Goal: Task Accomplishment & Management: Complete application form

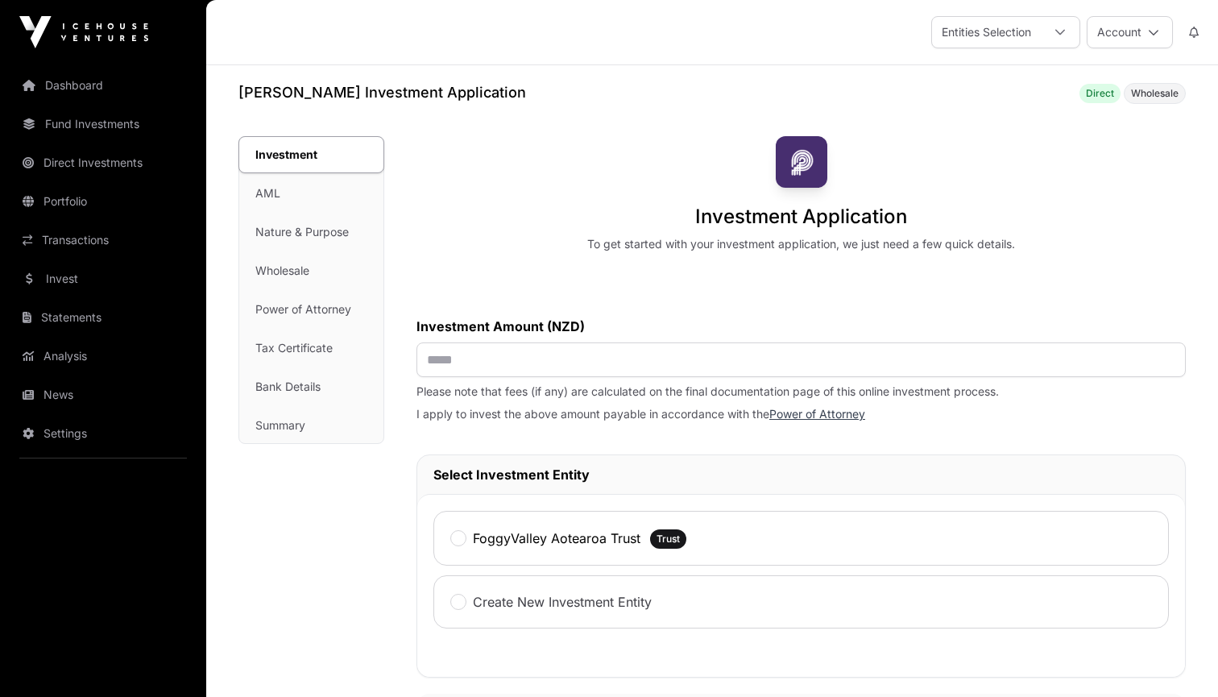
click at [263, 193] on div "Investment AML Nature & Purpose Wholesale Power of Attorney Tax Certificate Ban…" at bounding box center [311, 290] width 144 height 306
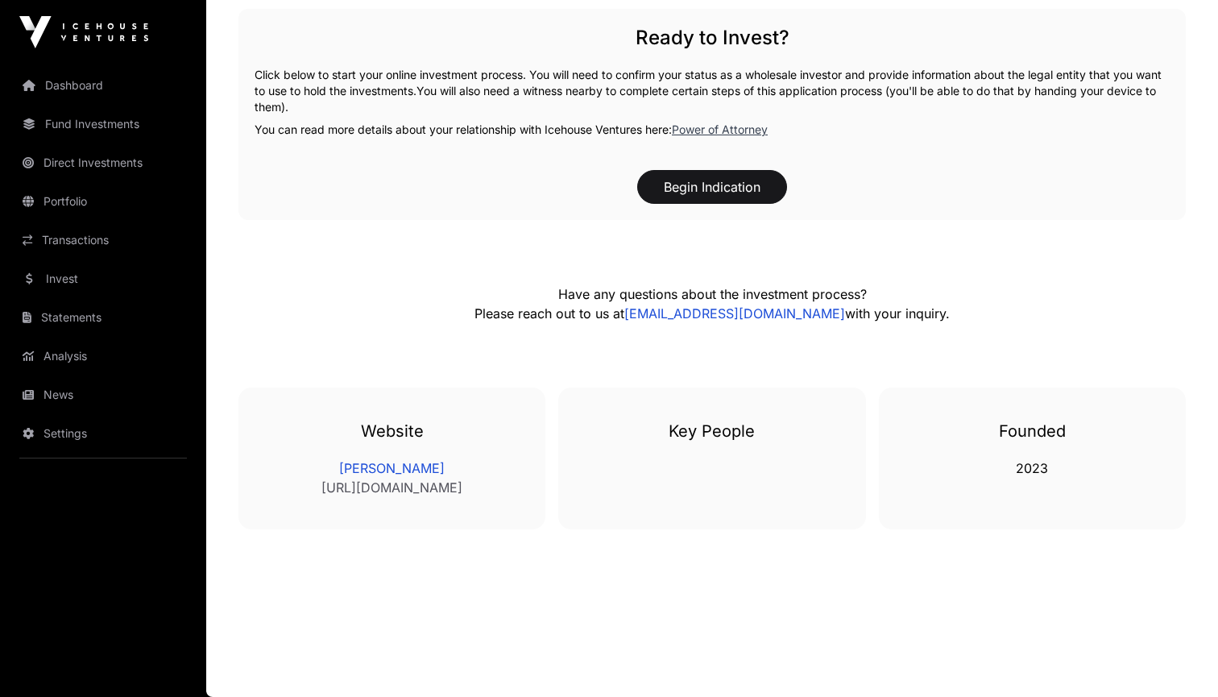
scroll to position [741, 0]
click at [727, 189] on button "Begin Indication" at bounding box center [712, 187] width 150 height 34
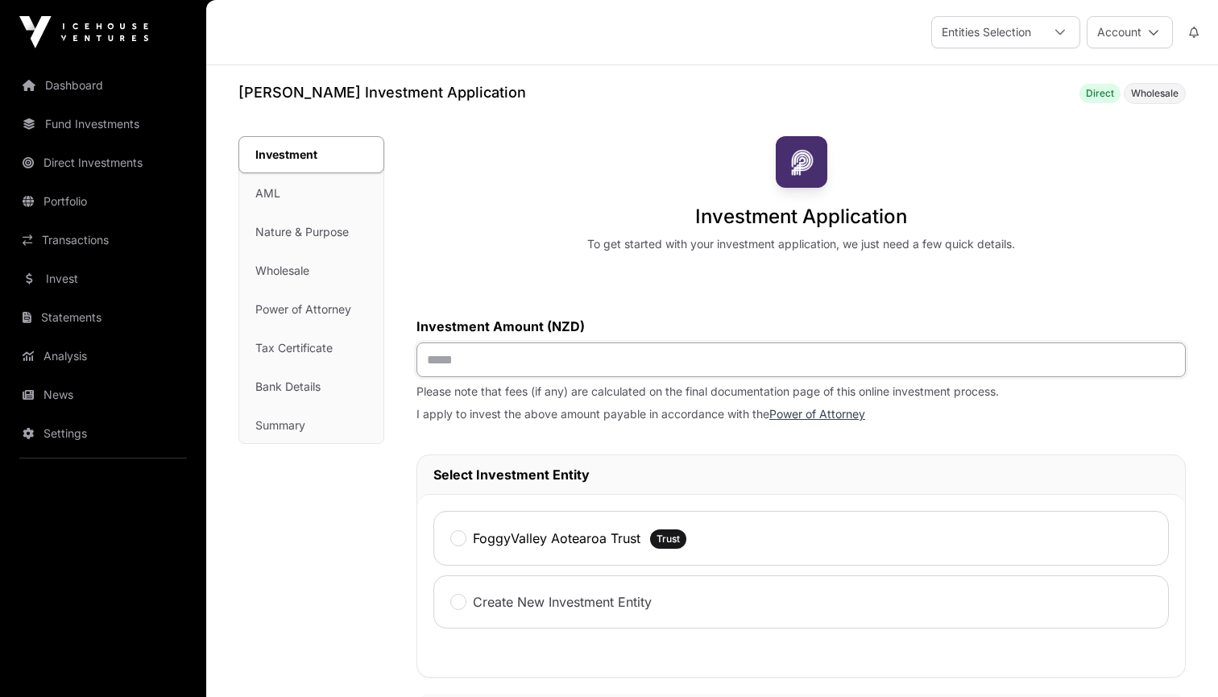
click at [543, 367] on input "text" at bounding box center [800, 359] width 769 height 35
type input "*******"
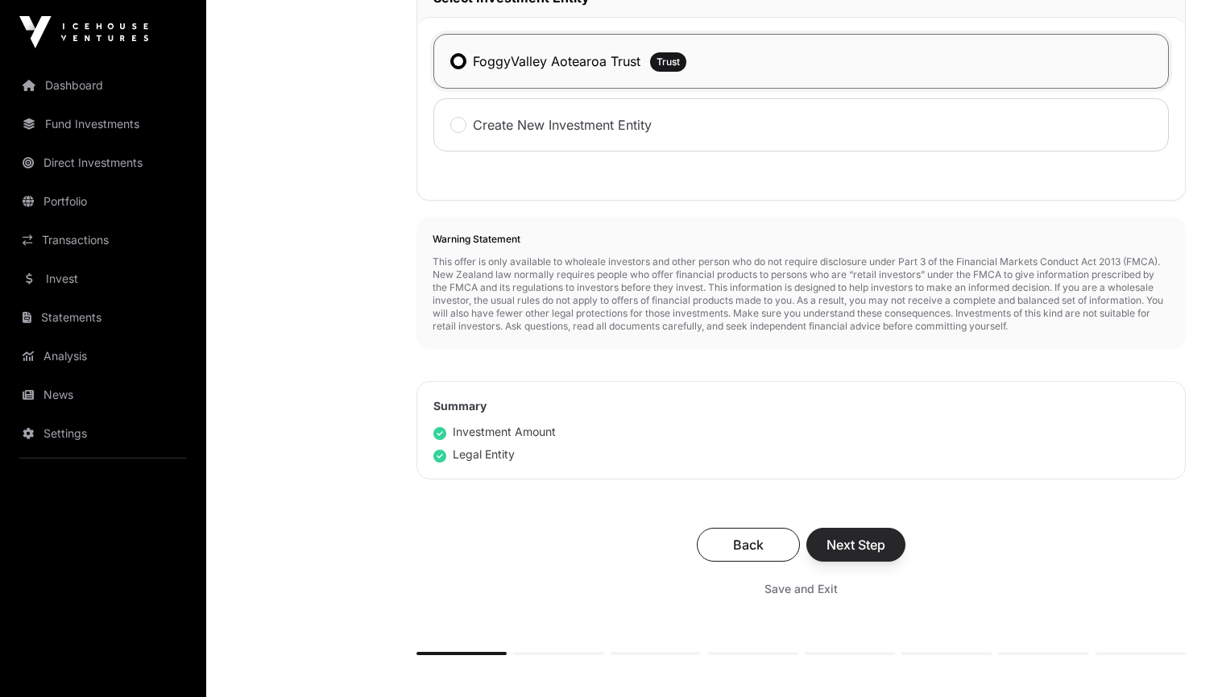
scroll to position [484, 0]
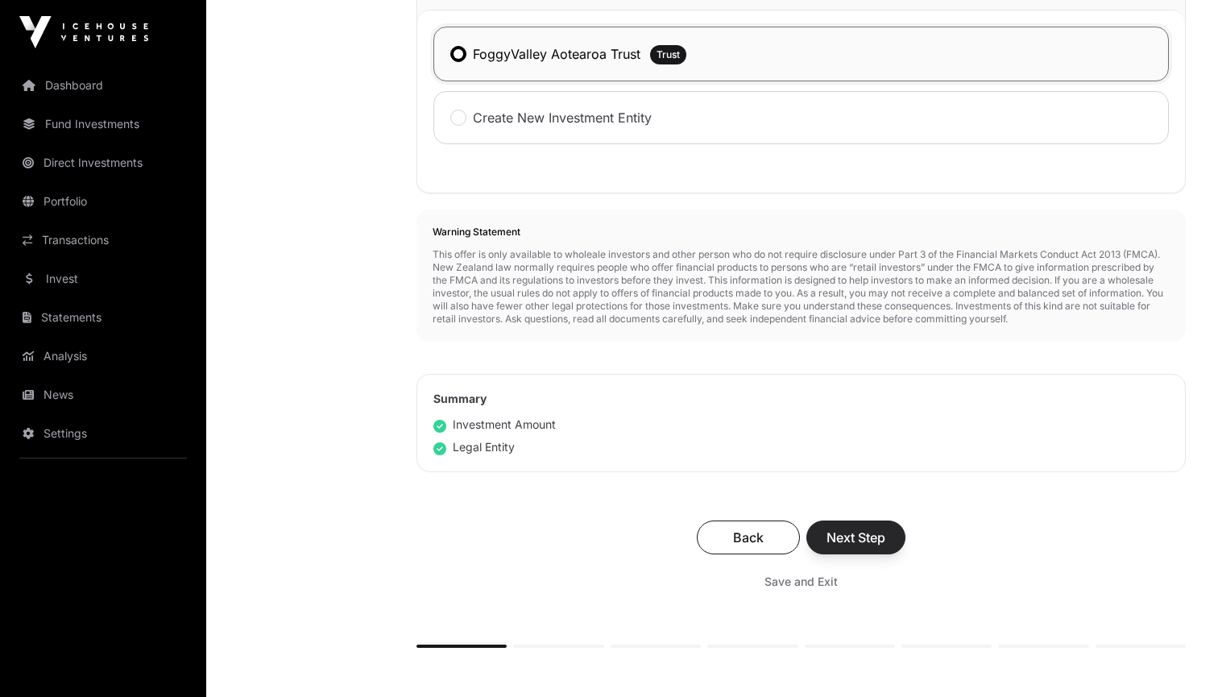
click at [860, 540] on span "Next Step" at bounding box center [856, 537] width 59 height 19
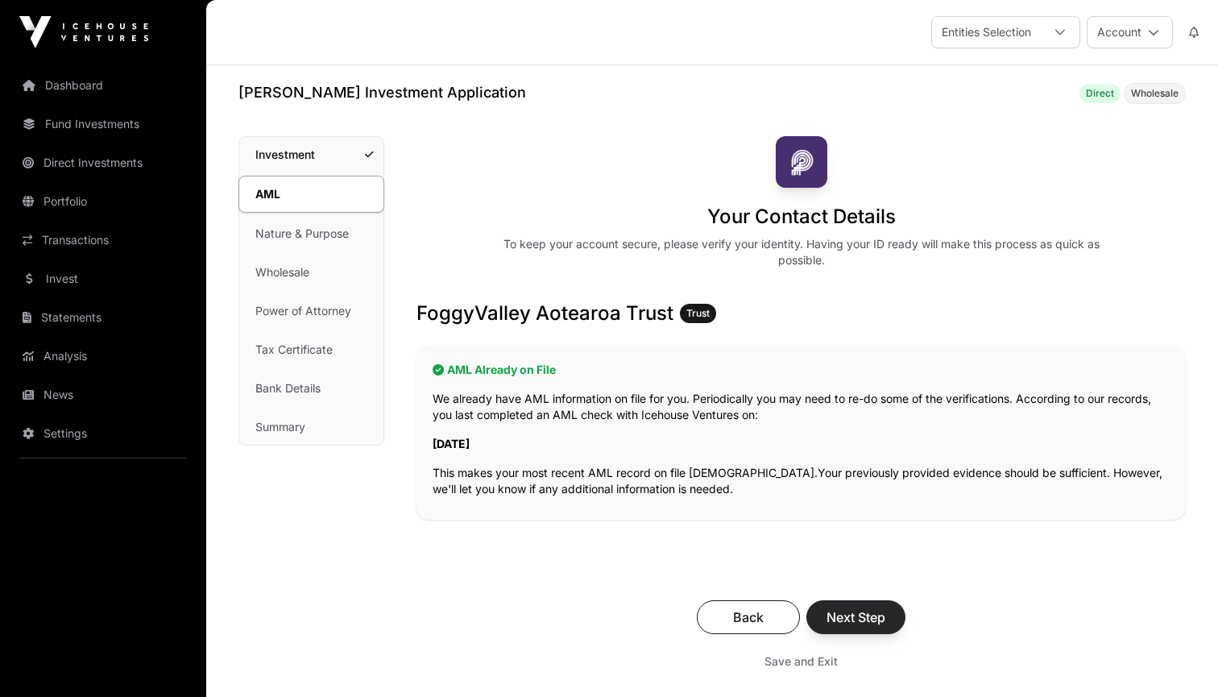
click at [851, 612] on span "Next Step" at bounding box center [856, 616] width 59 height 19
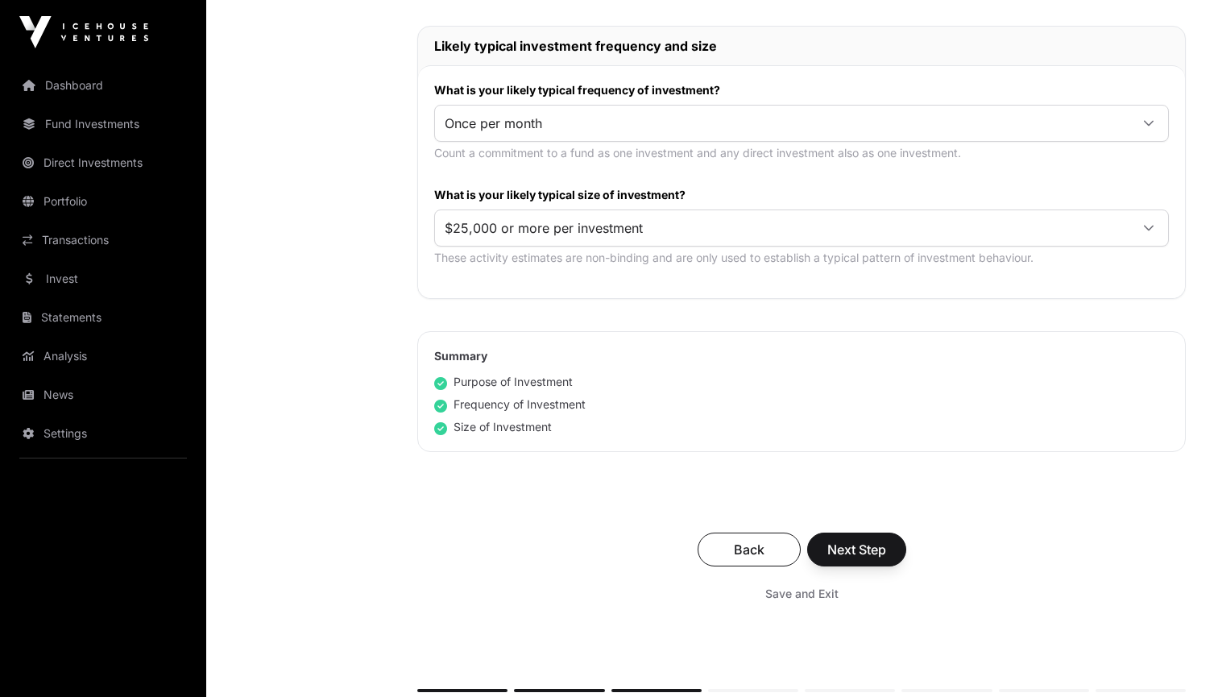
scroll to position [827, 0]
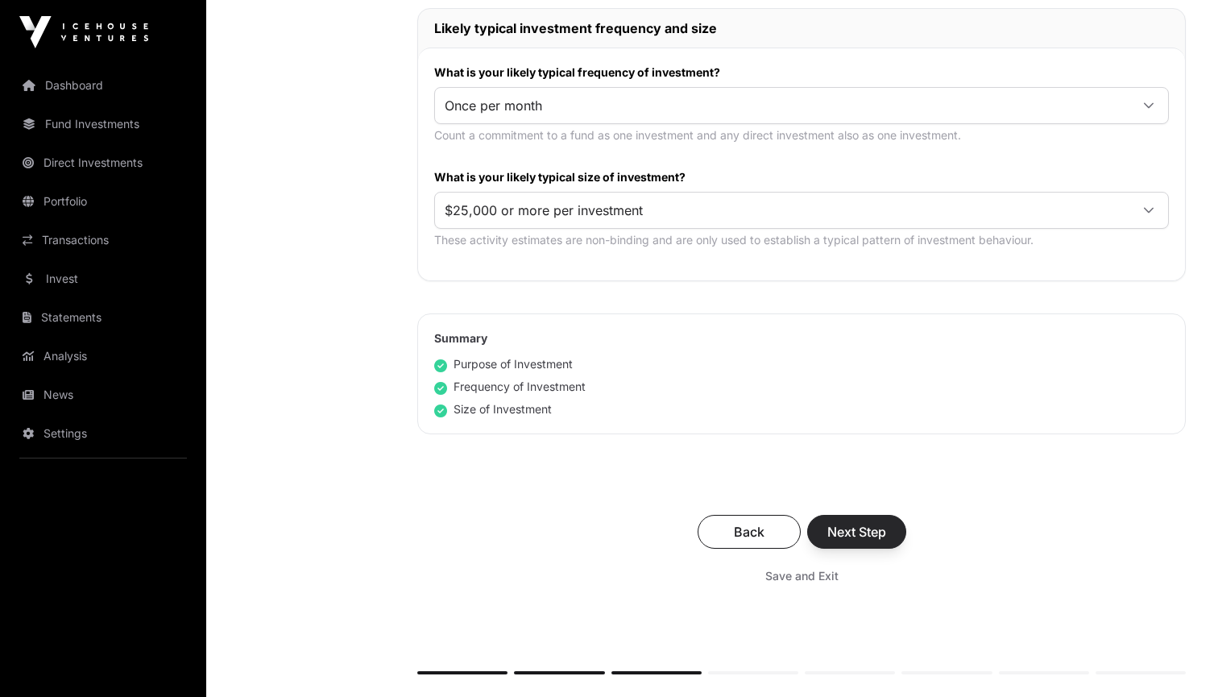
click at [856, 537] on span "Next Step" at bounding box center [856, 531] width 59 height 19
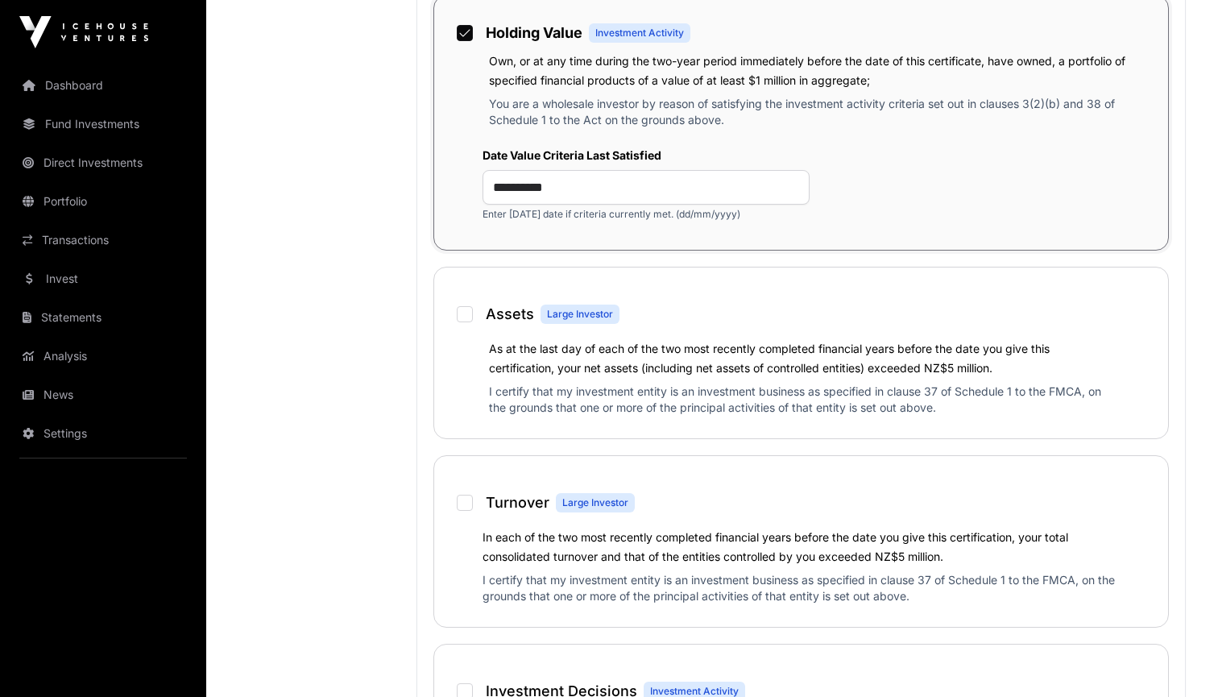
scroll to position [1204, 0]
click at [677, 201] on input "**********" at bounding box center [646, 186] width 327 height 35
drag, startPoint x: 677, startPoint y: 201, endPoint x: 474, endPoint y: 204, distance: 203.0
click at [474, 204] on div "**********" at bounding box center [801, 183] width 702 height 99
type input "*"
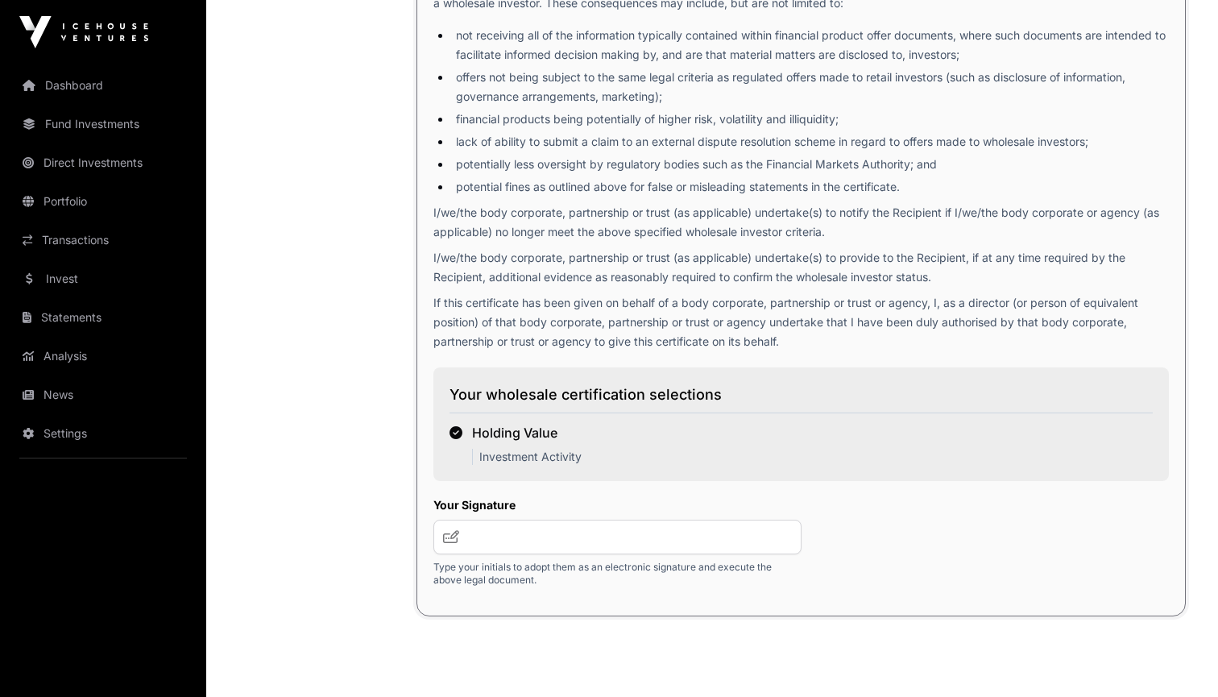
scroll to position [2628, 0]
type input "**********"
click at [513, 553] on input "text" at bounding box center [617, 537] width 368 height 35
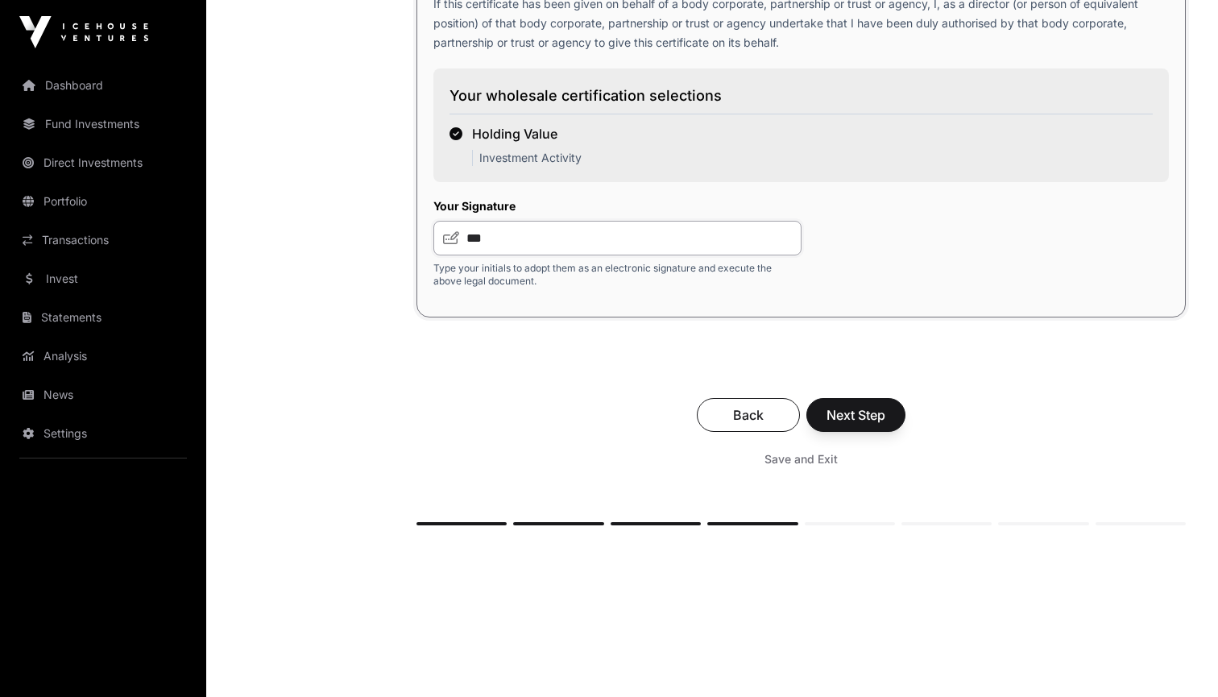
scroll to position [2931, 0]
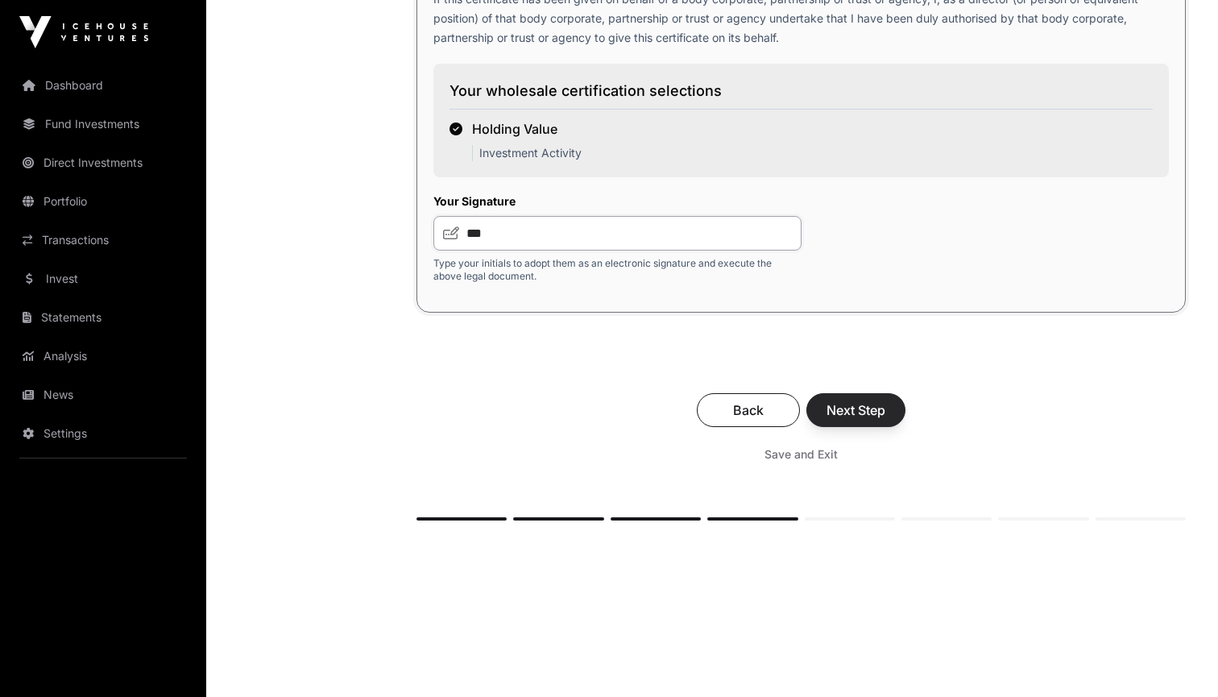
type input "***"
click at [884, 420] on span "Next Step" at bounding box center [856, 409] width 59 height 19
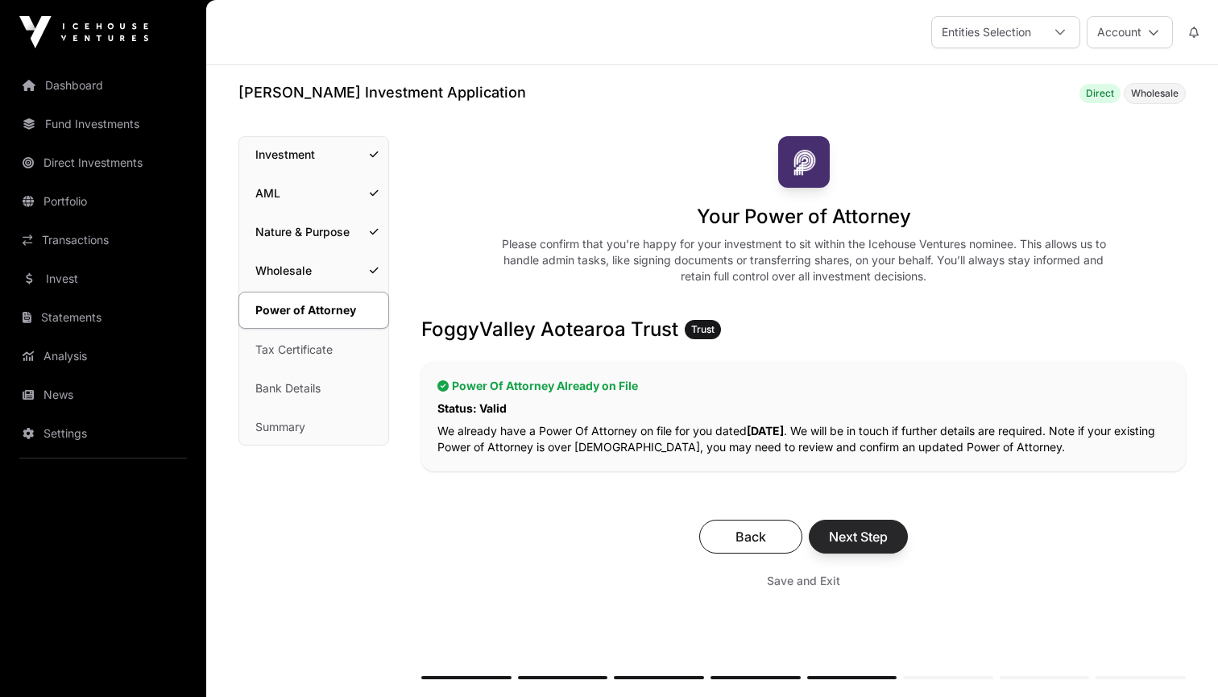
click at [884, 536] on span "Next Step" at bounding box center [858, 536] width 59 height 19
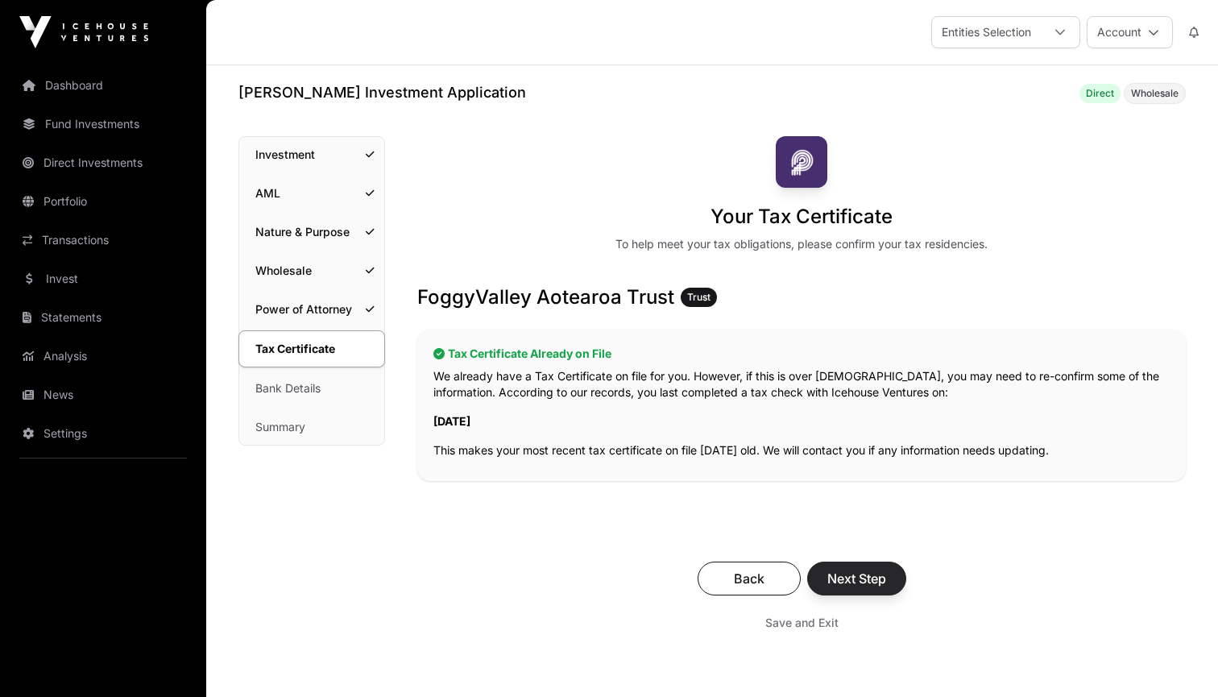
click at [863, 573] on span "Next Step" at bounding box center [856, 578] width 59 height 19
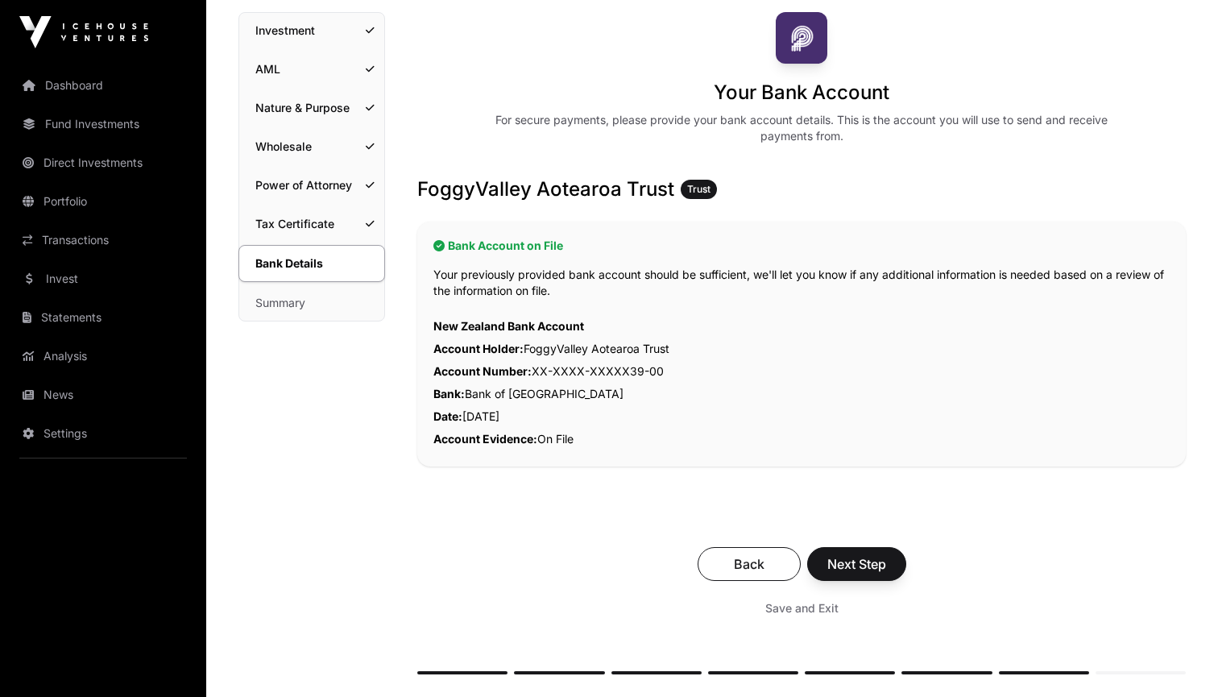
scroll to position [149, 0]
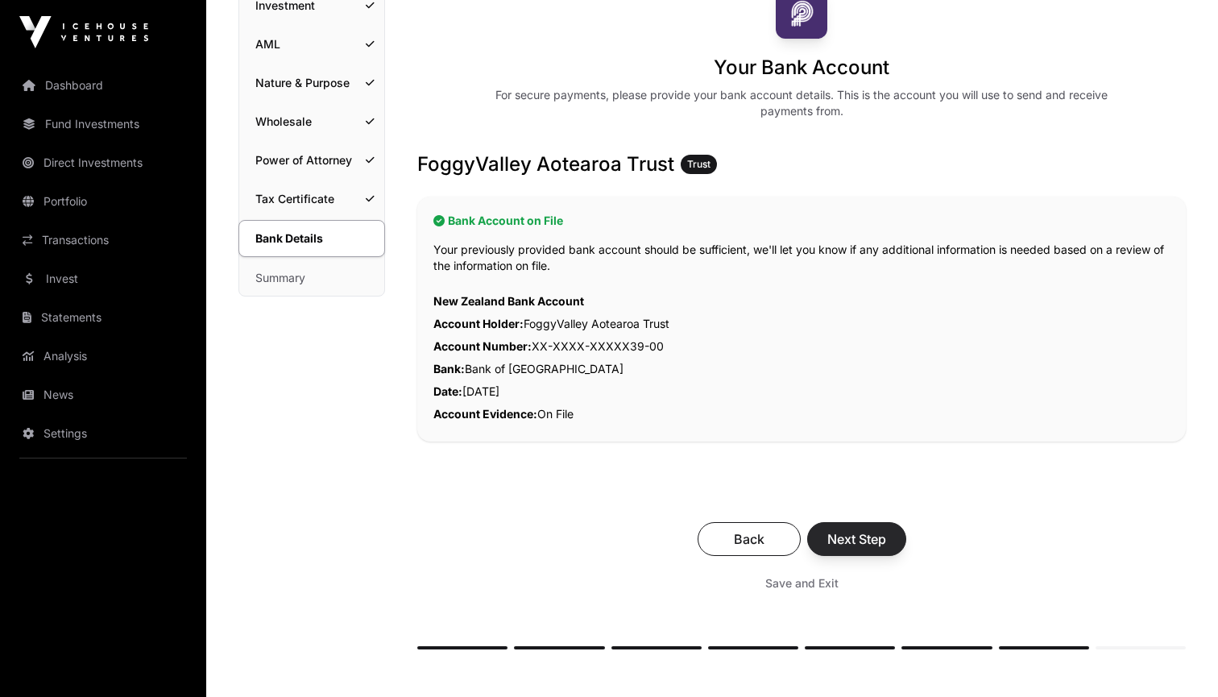
click at [868, 539] on span "Next Step" at bounding box center [856, 538] width 59 height 19
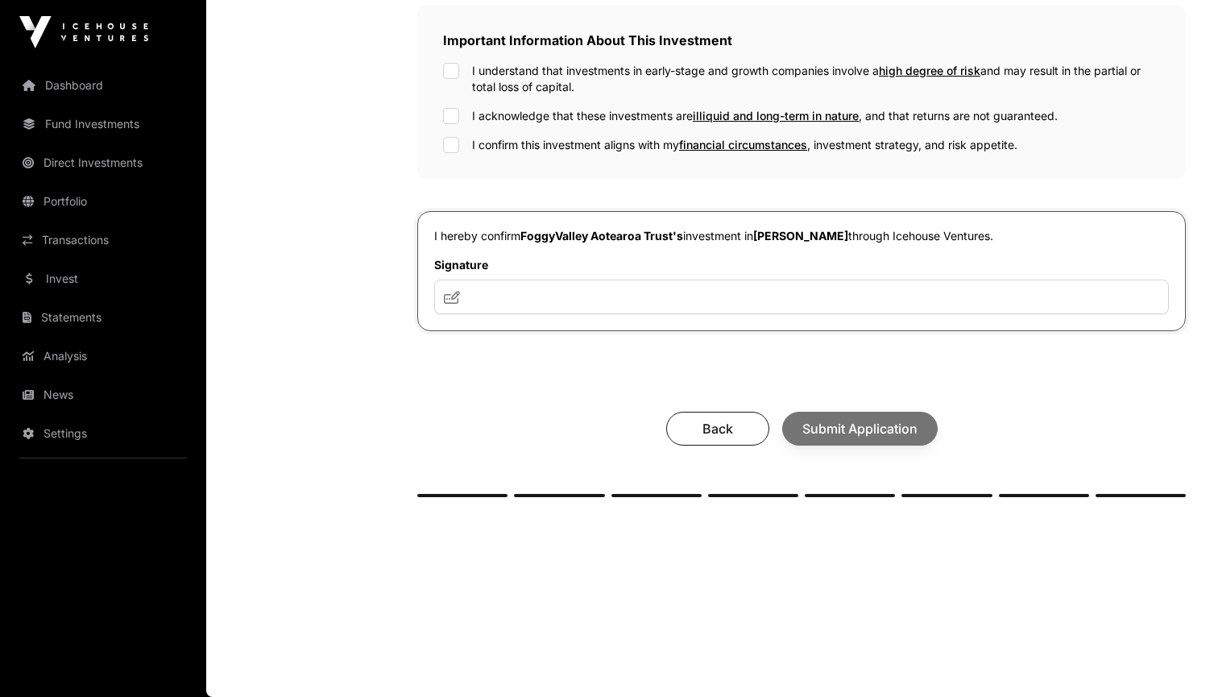
scroll to position [528, 0]
click at [494, 299] on input "text" at bounding box center [801, 297] width 735 height 35
type input "***"
click at [798, 421] on button "Submit Application" at bounding box center [859, 429] width 155 height 34
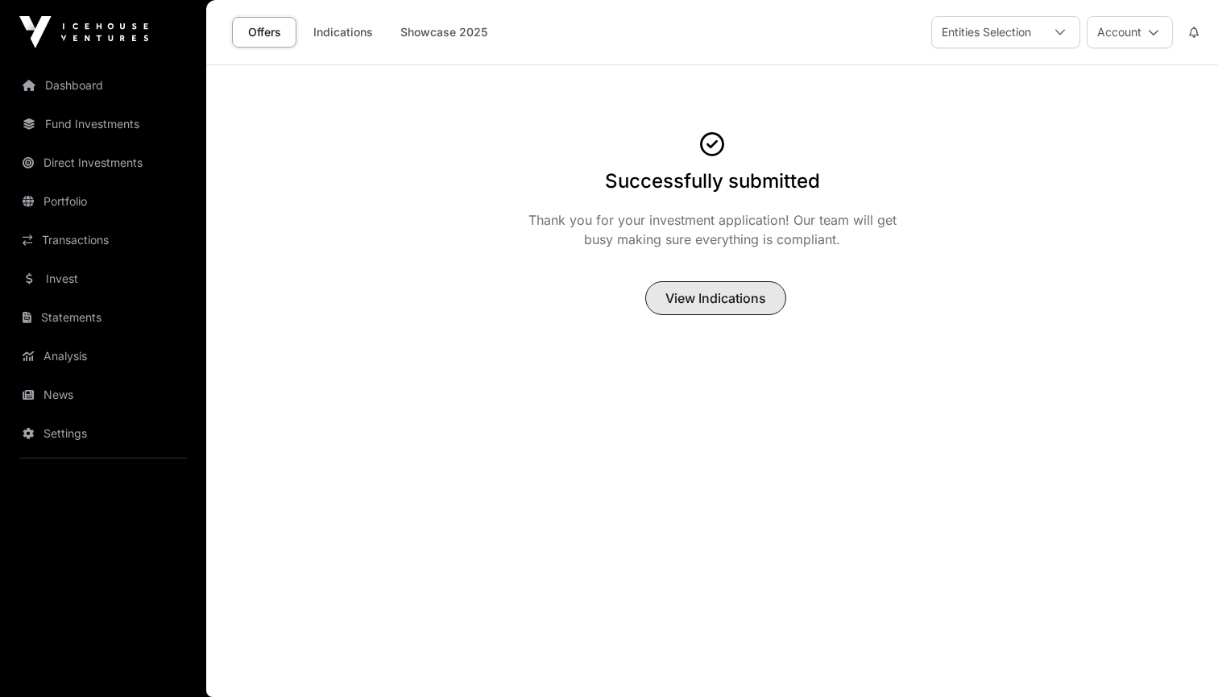
click at [723, 301] on span "View Indications" at bounding box center [715, 297] width 101 height 19
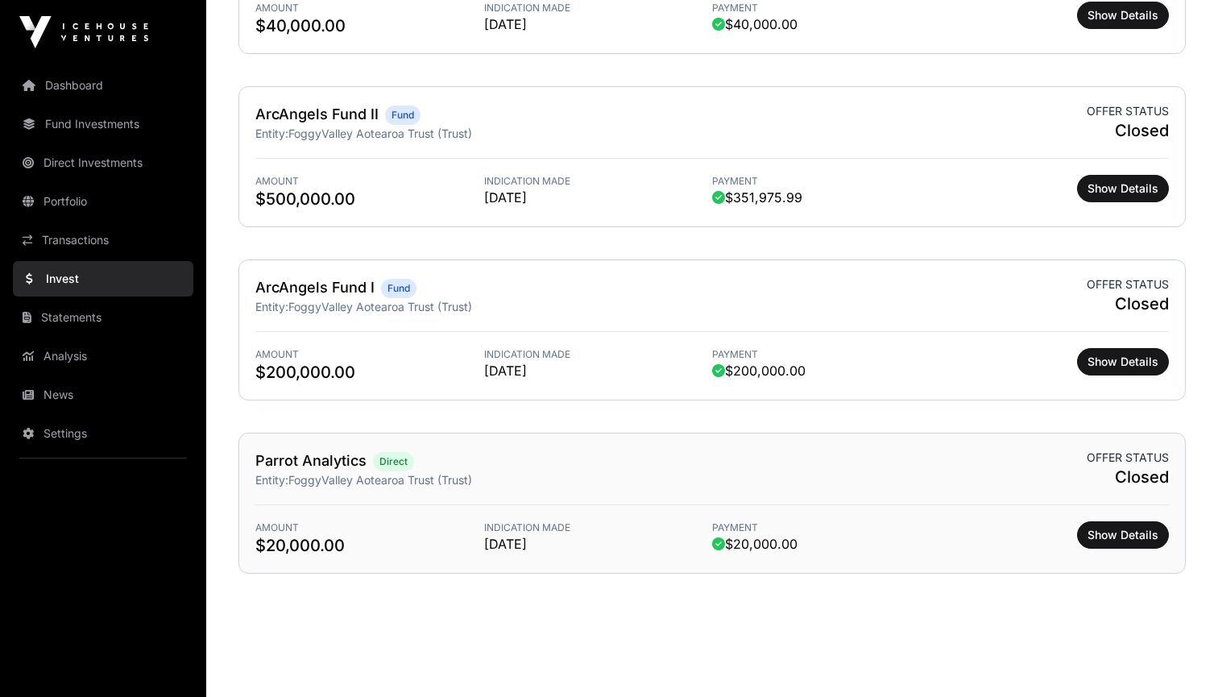
scroll to position [1975, 0]
